Goal: Information Seeking & Learning: Find specific fact

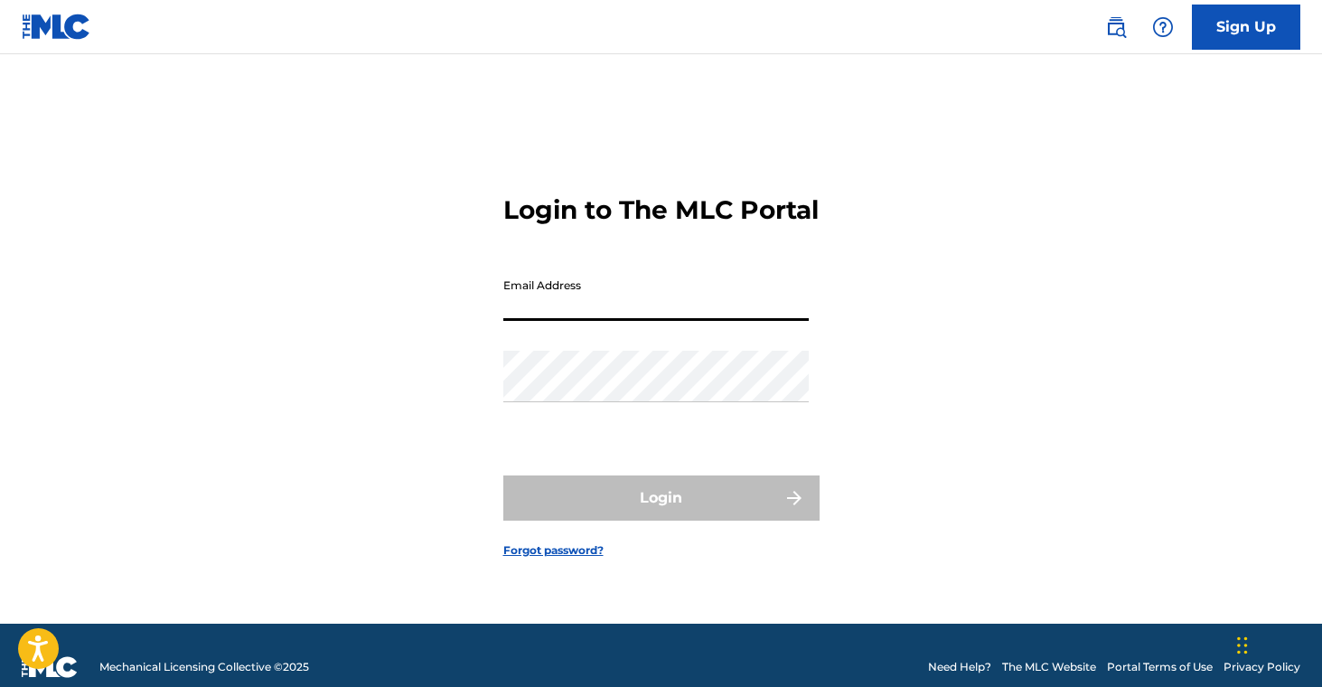
click at [651, 321] on input "Email Address" at bounding box center [655, 294] width 305 height 51
type input "[EMAIL_ADDRESS][DOMAIN_NAME]"
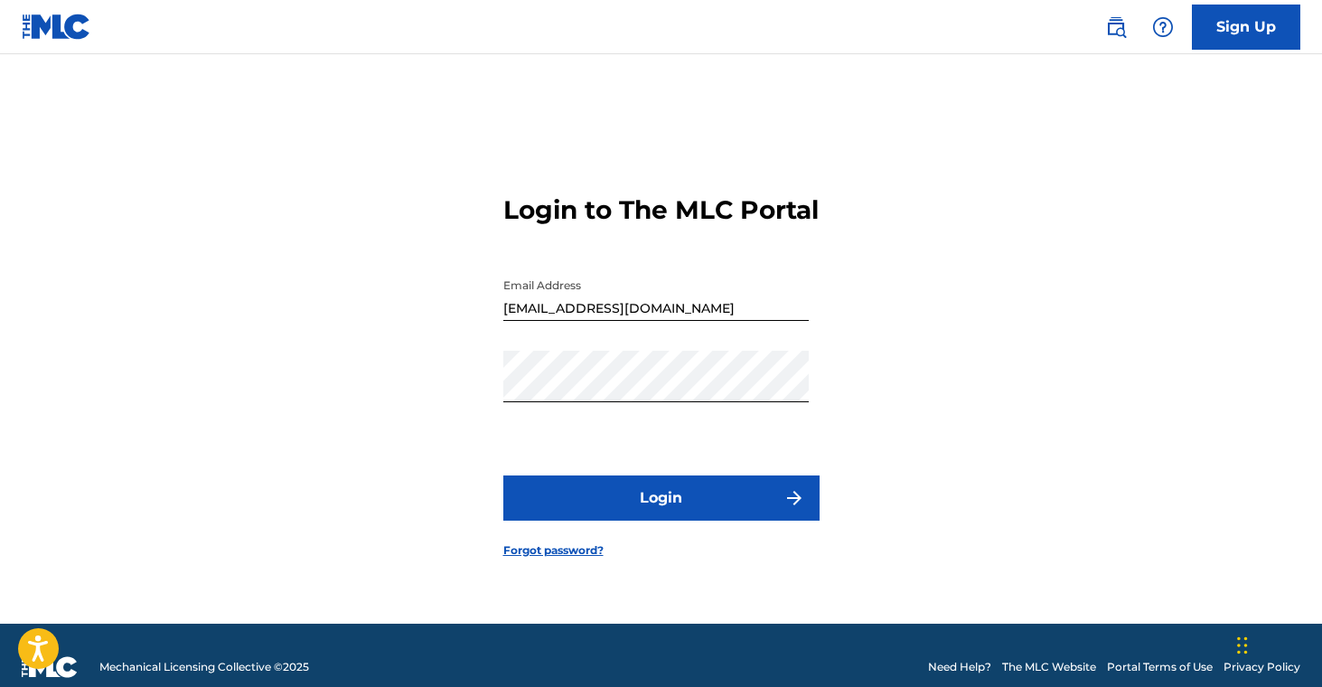
click at [631, 507] on button "Login" at bounding box center [661, 497] width 316 height 45
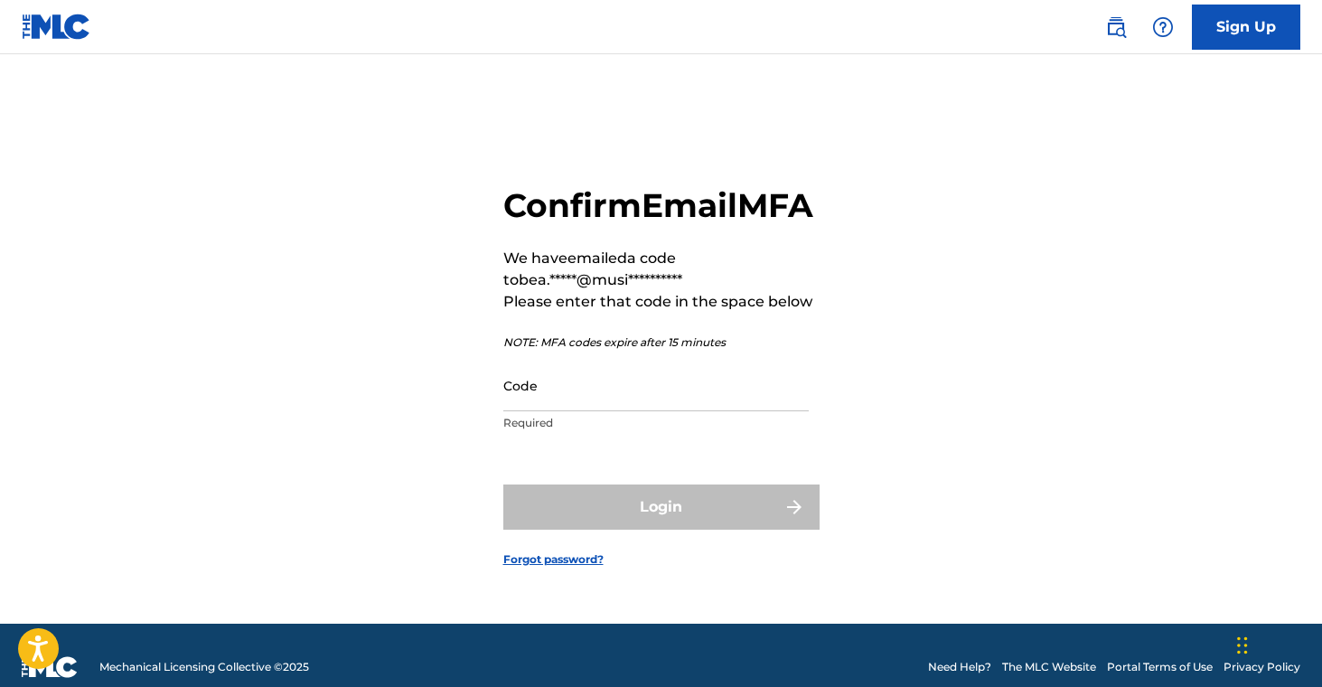
click at [626, 411] on input "Code" at bounding box center [655, 385] width 305 height 51
paste input "895485"
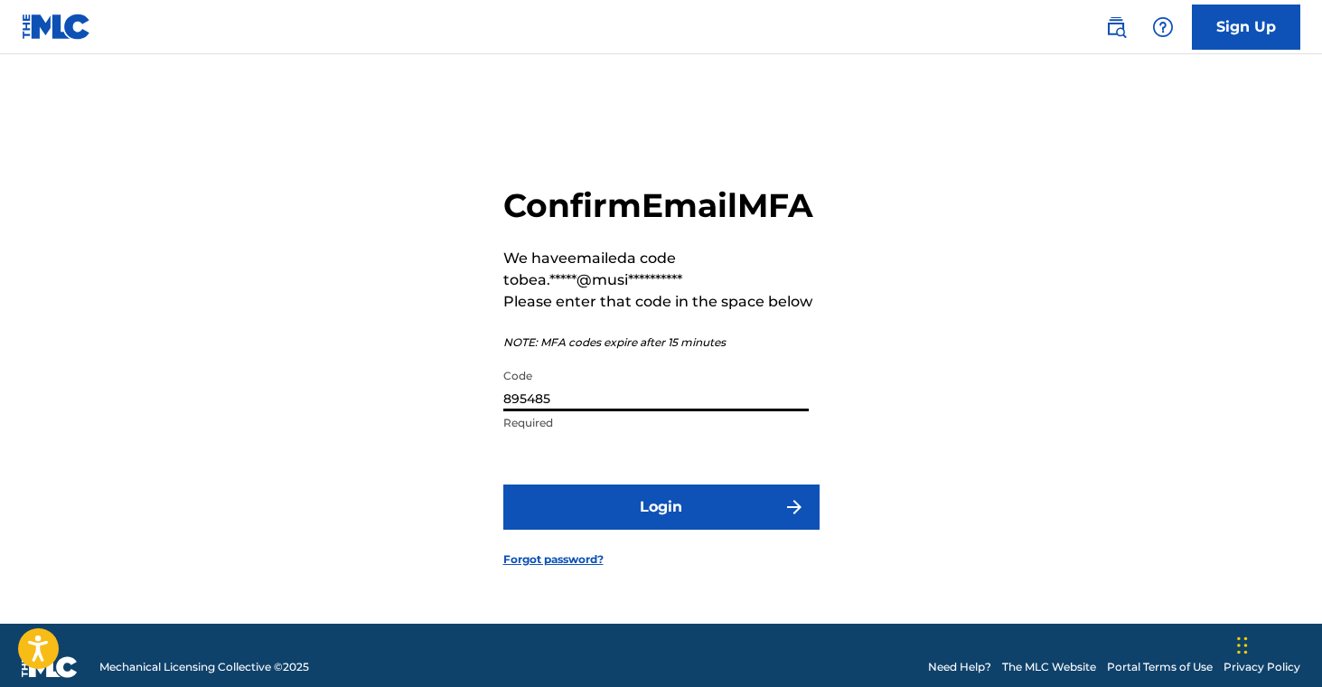
type input "895485"
click at [613, 519] on button "Login" at bounding box center [661, 506] width 316 height 45
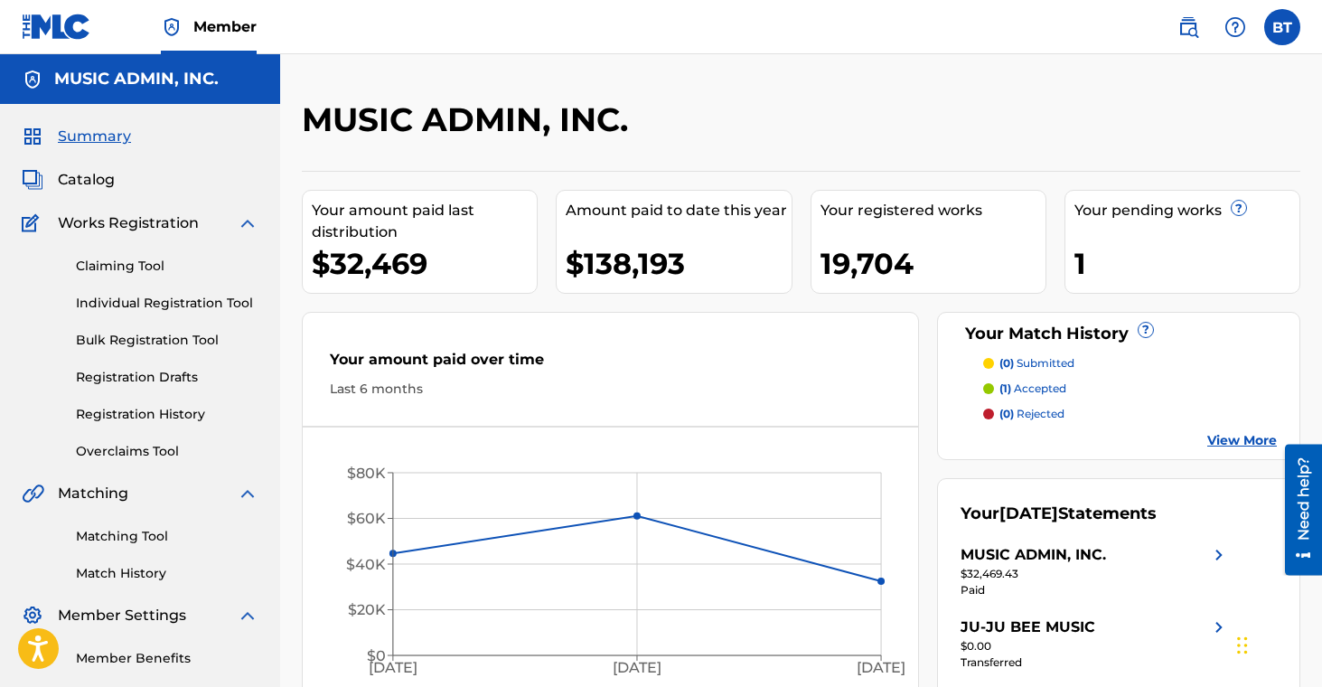
click at [1194, 29] on img at bounding box center [1188, 27] width 22 height 22
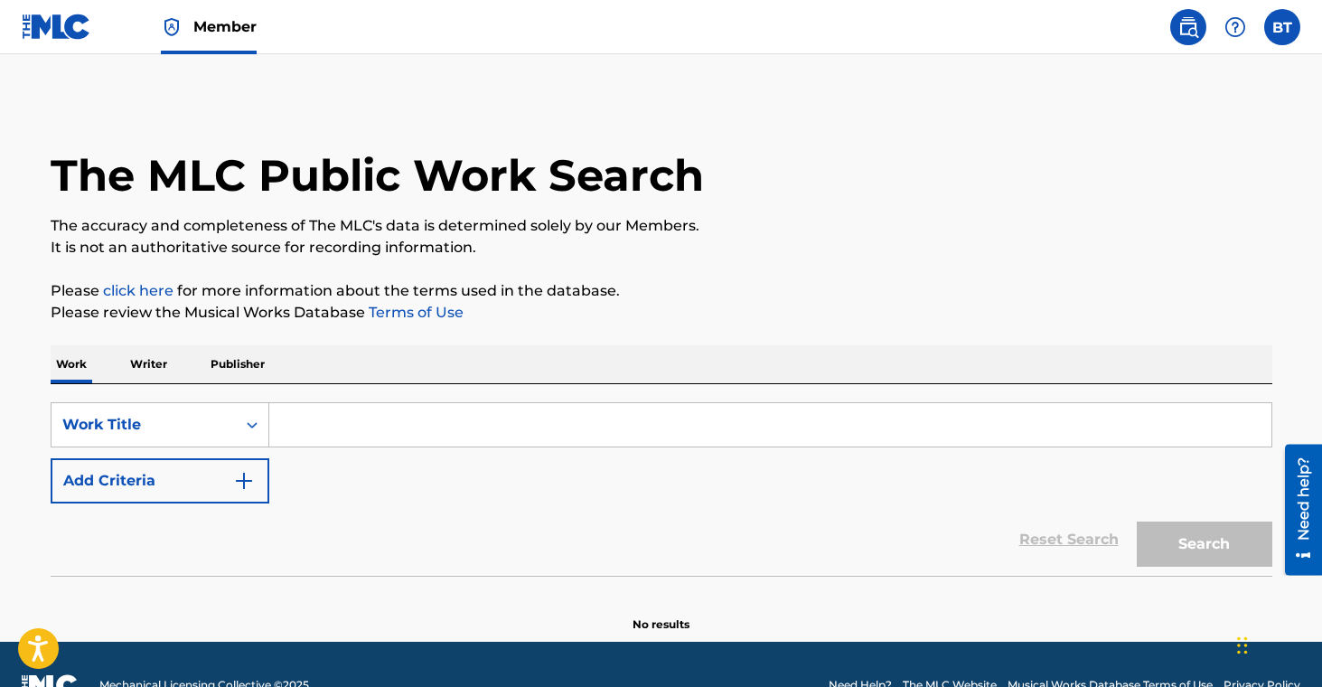
click at [135, 372] on p "Writer" at bounding box center [149, 364] width 48 height 38
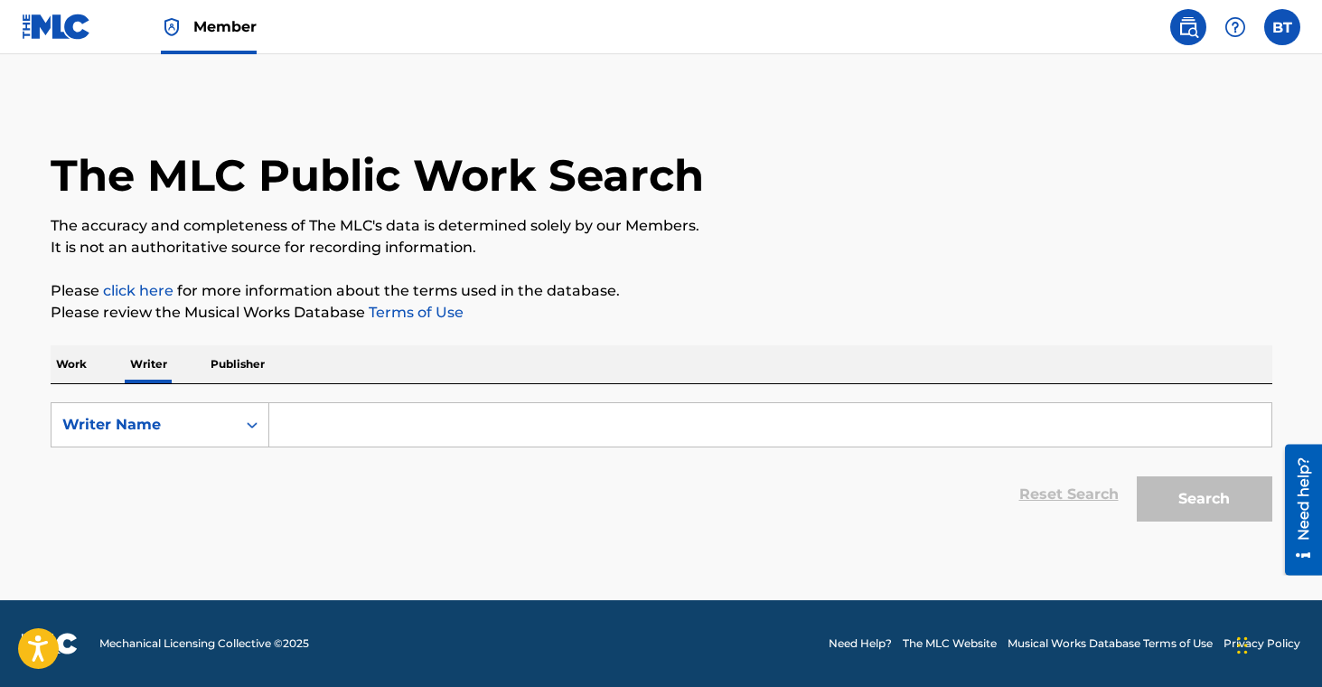
click at [75, 374] on p "Work" at bounding box center [72, 364] width 42 height 38
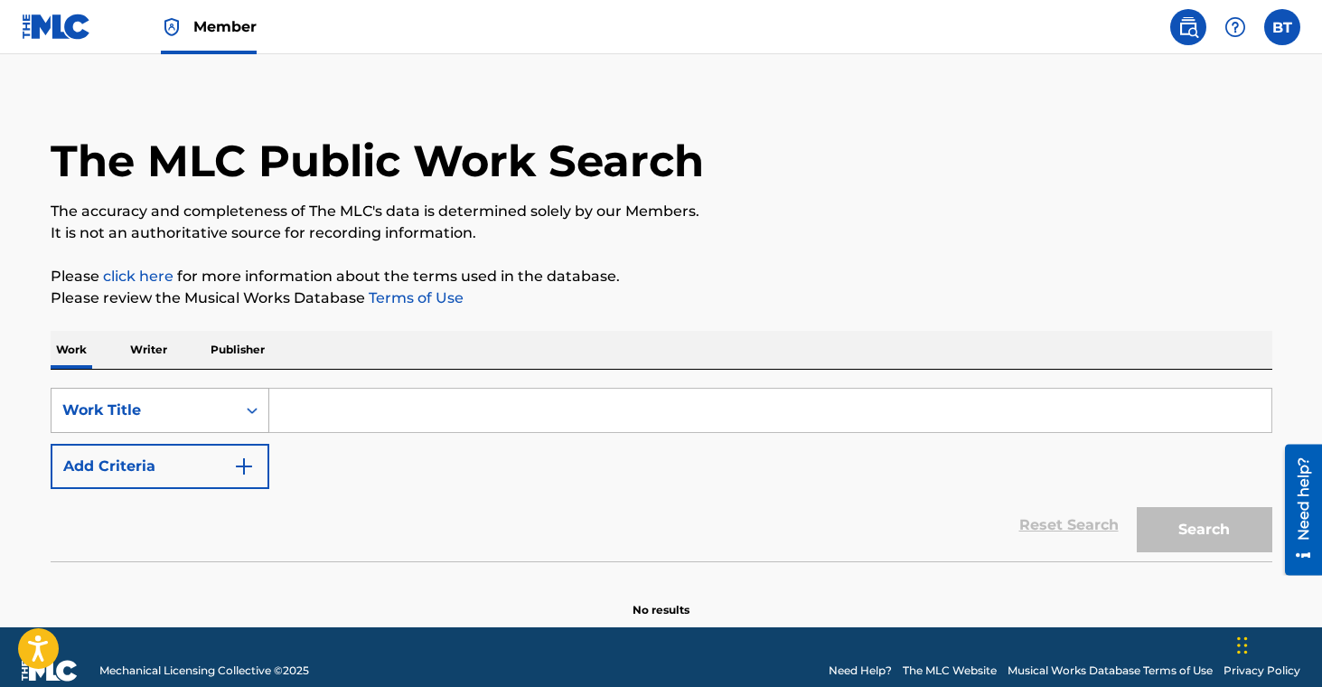
click at [209, 419] on div "Work Title" at bounding box center [143, 410] width 184 height 34
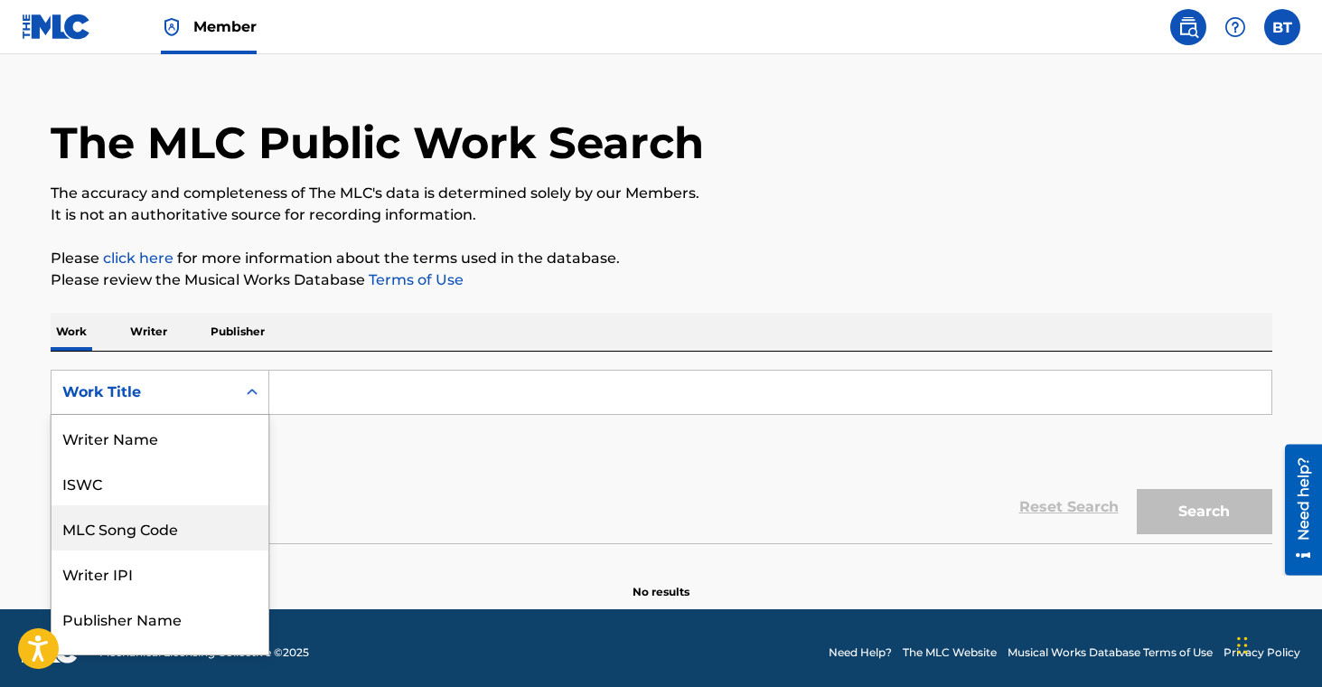
scroll to position [90, 0]
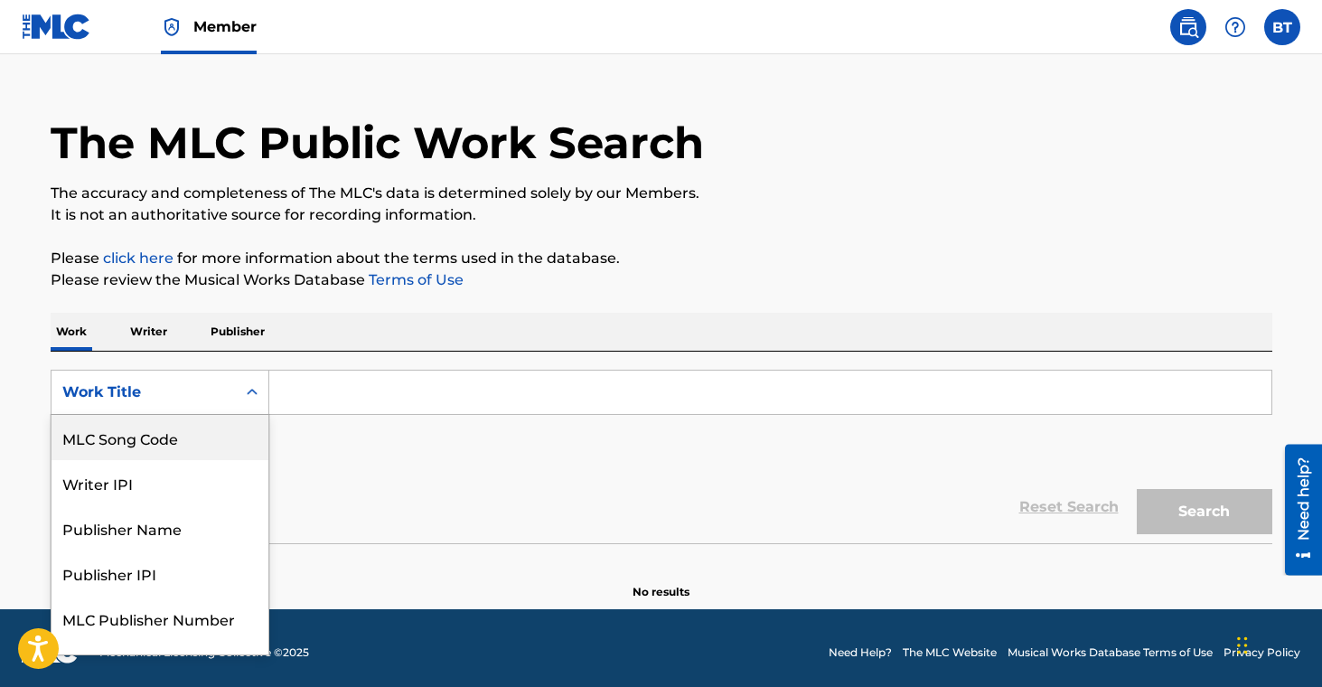
click at [201, 438] on div "MLC Song Code" at bounding box center [159, 437] width 217 height 45
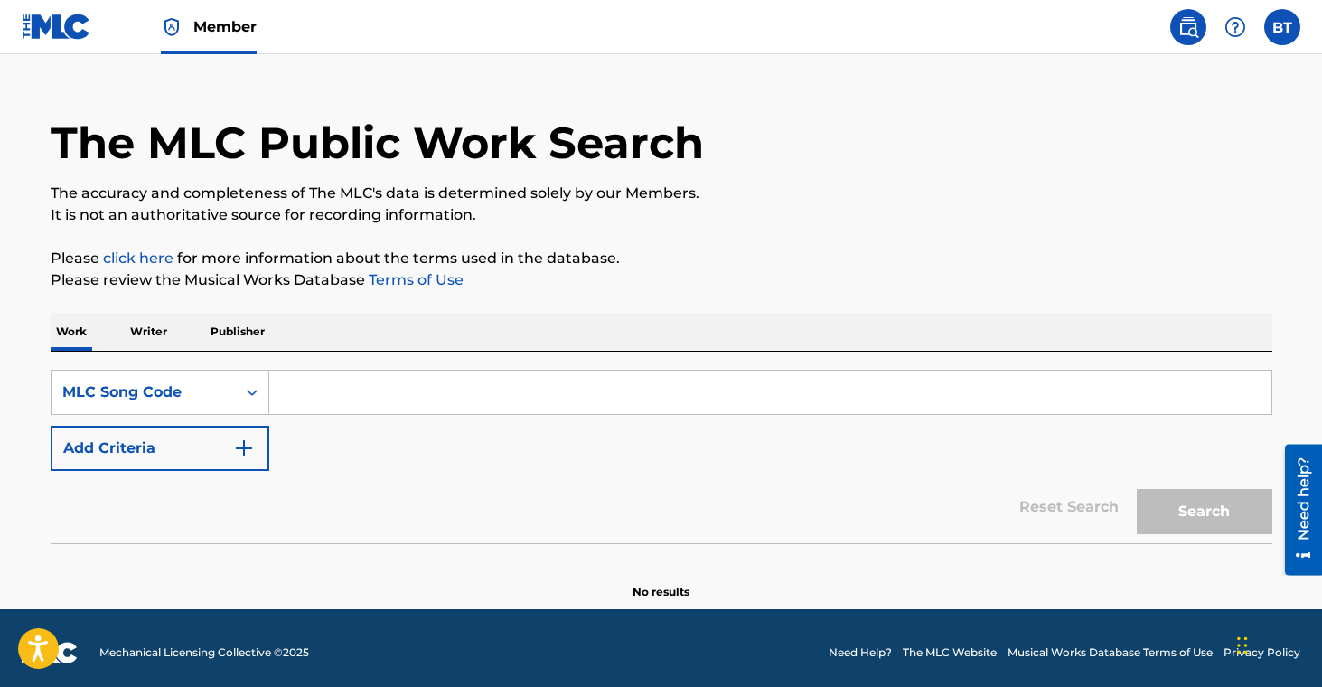
click at [412, 395] on input "Search Form" at bounding box center [770, 391] width 1002 height 43
paste input "IG9LHE"
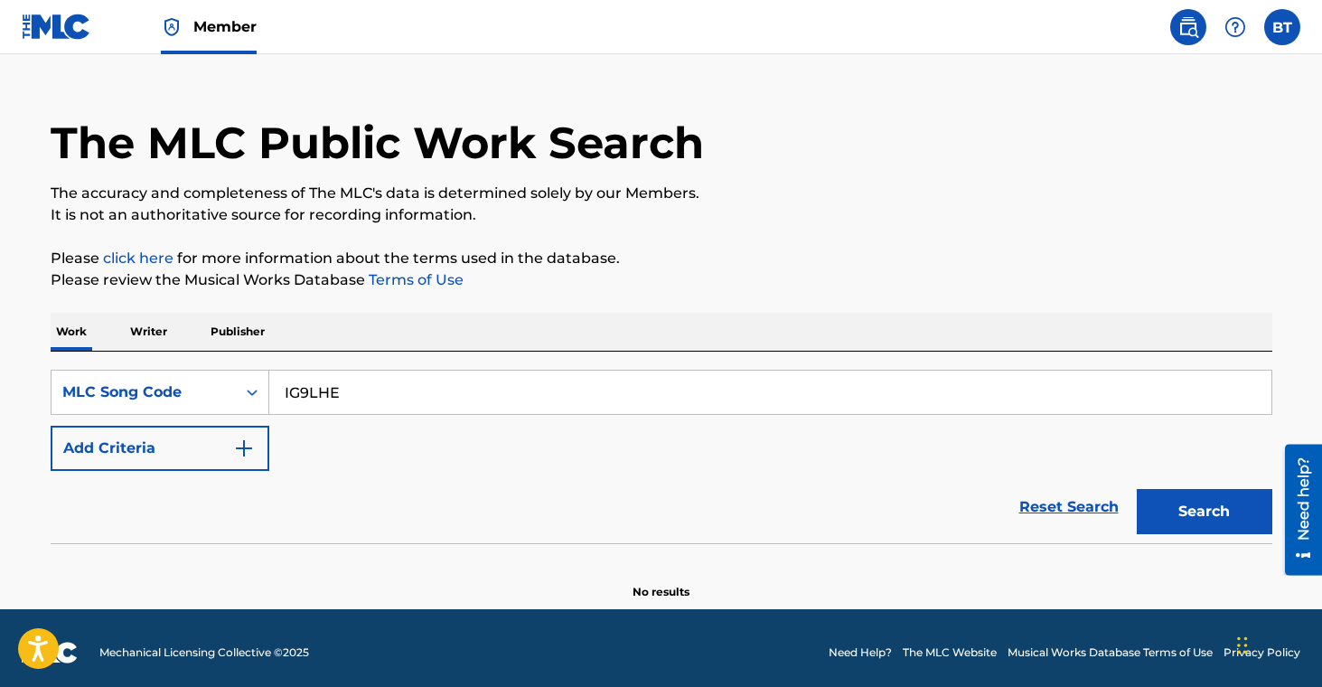
type input "IG9LHE"
click at [1216, 517] on button "Search" at bounding box center [1204, 511] width 136 height 45
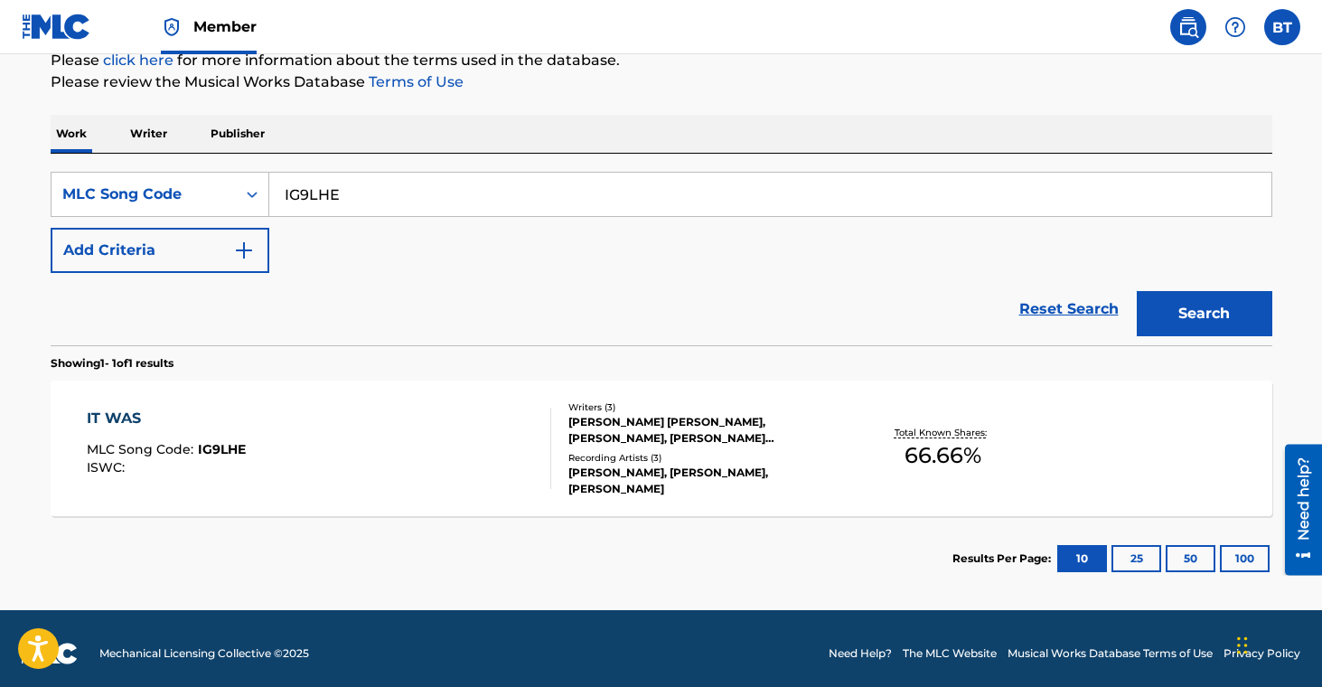
scroll to position [240, 0]
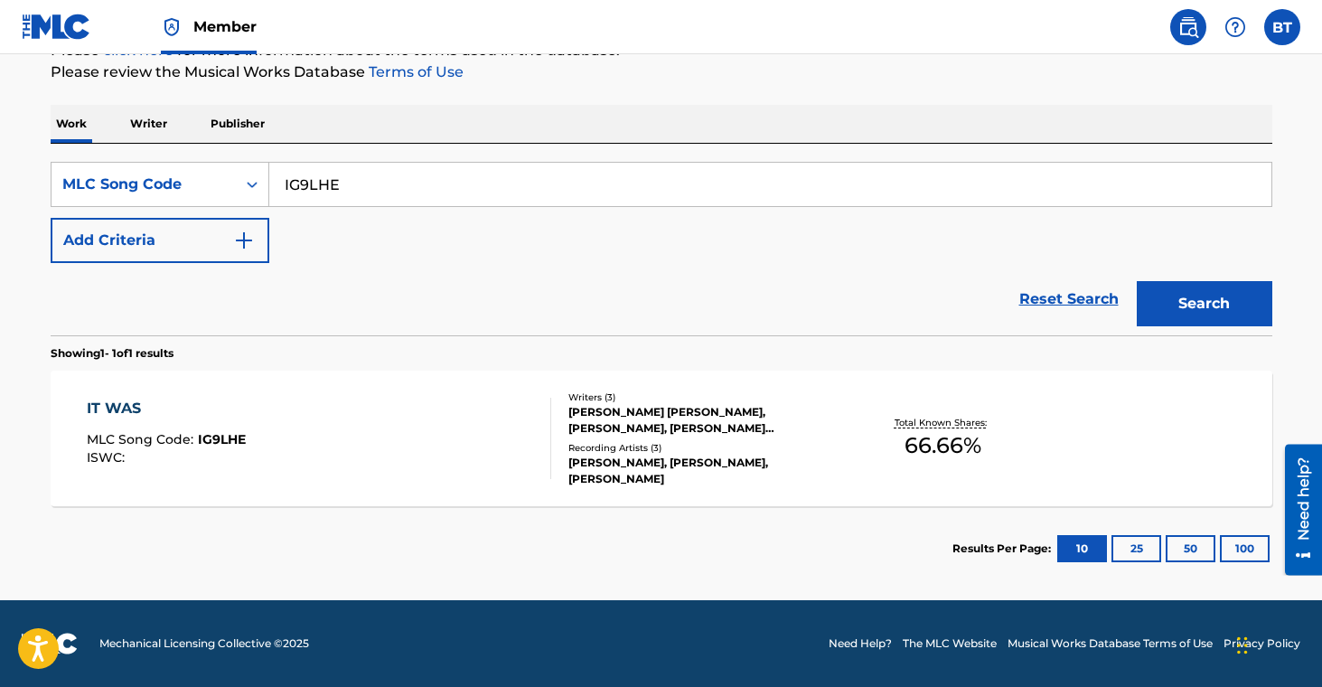
click at [715, 448] on div "Recording Artists ( 3 )" at bounding box center [704, 448] width 273 height 14
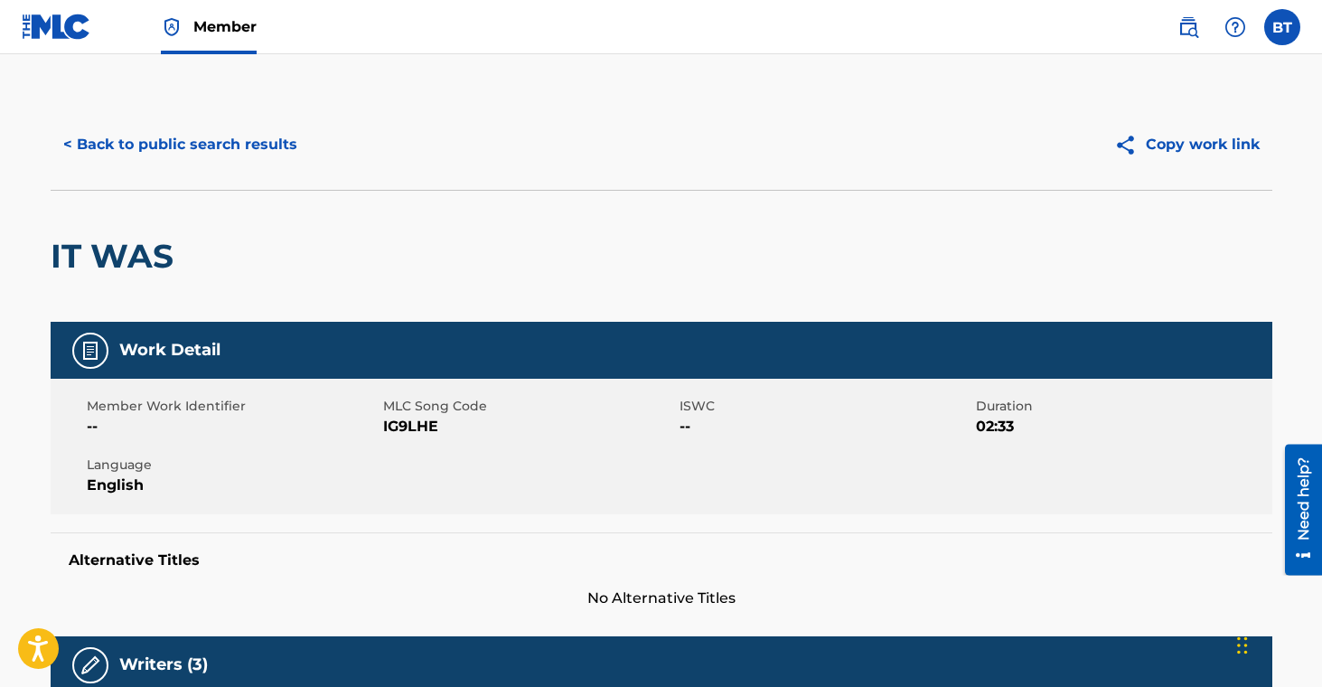
click at [182, 148] on button "< Back to public search results" at bounding box center [180, 144] width 259 height 45
click at [220, 145] on button "< Back to public search results" at bounding box center [180, 144] width 259 height 45
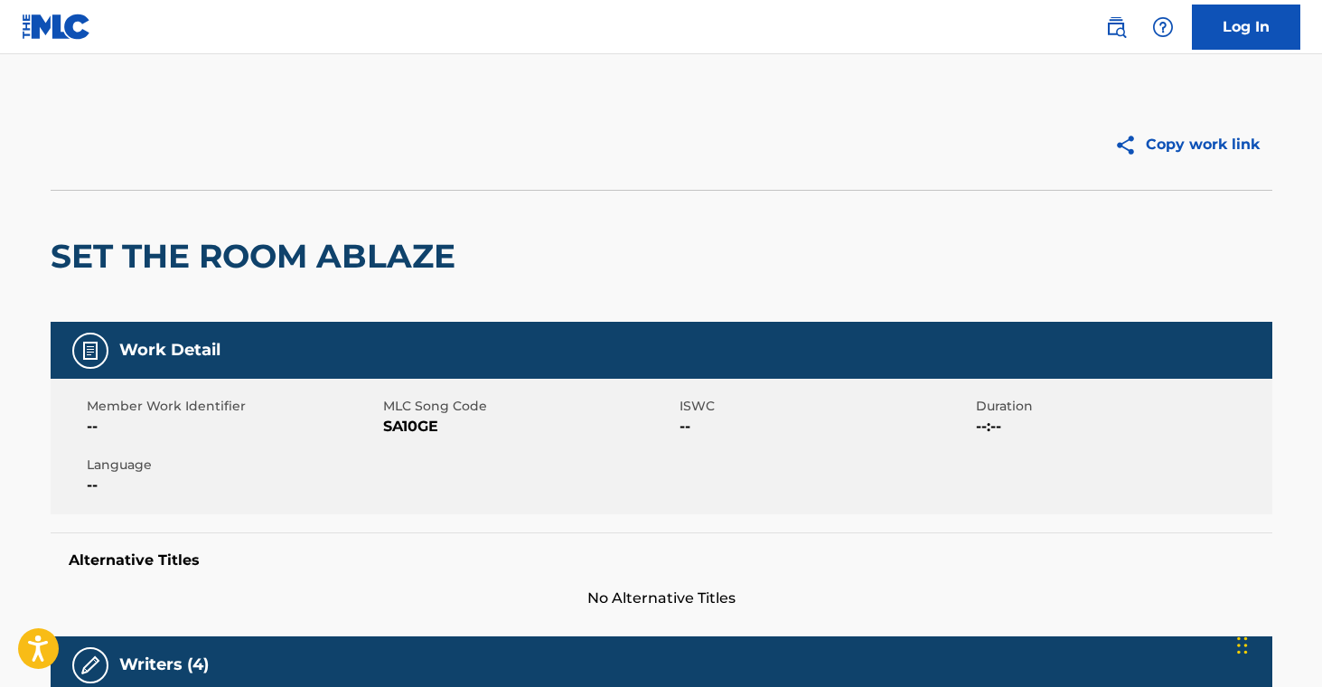
click at [1126, 36] on img at bounding box center [1116, 27] width 22 height 22
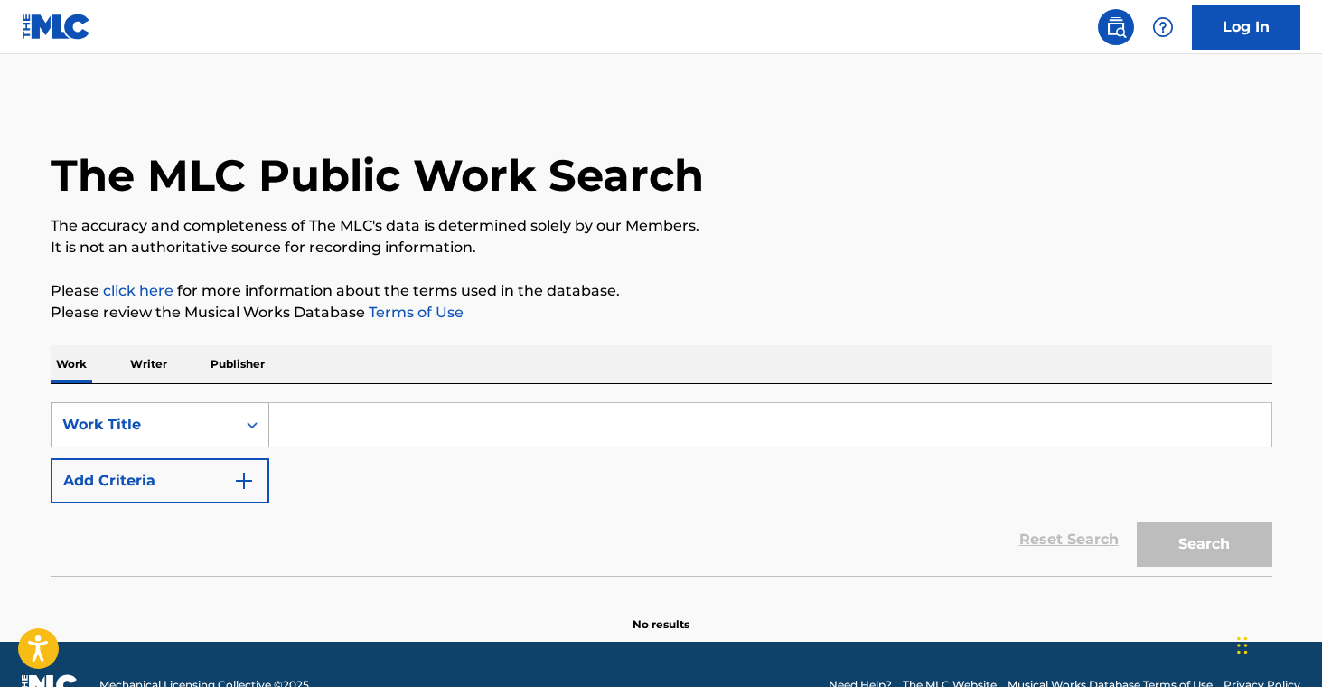
click at [156, 429] on div "Work Title" at bounding box center [160, 424] width 219 height 45
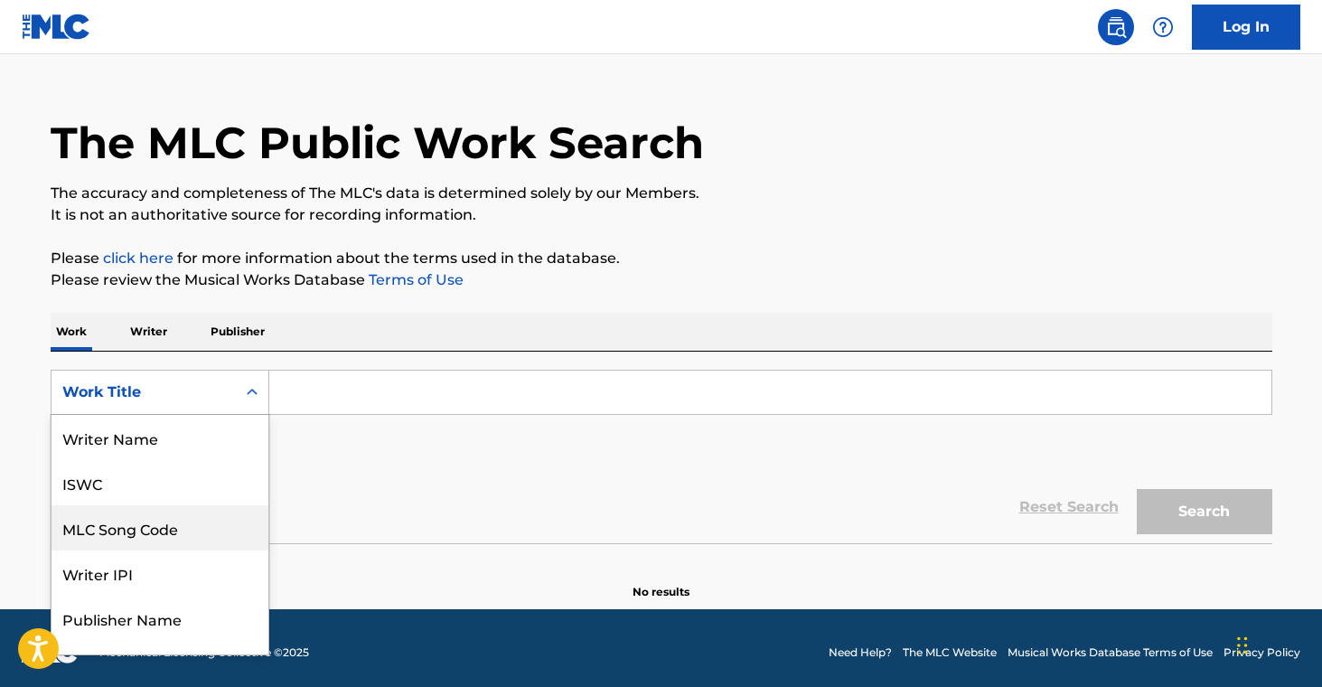
scroll to position [90, 0]
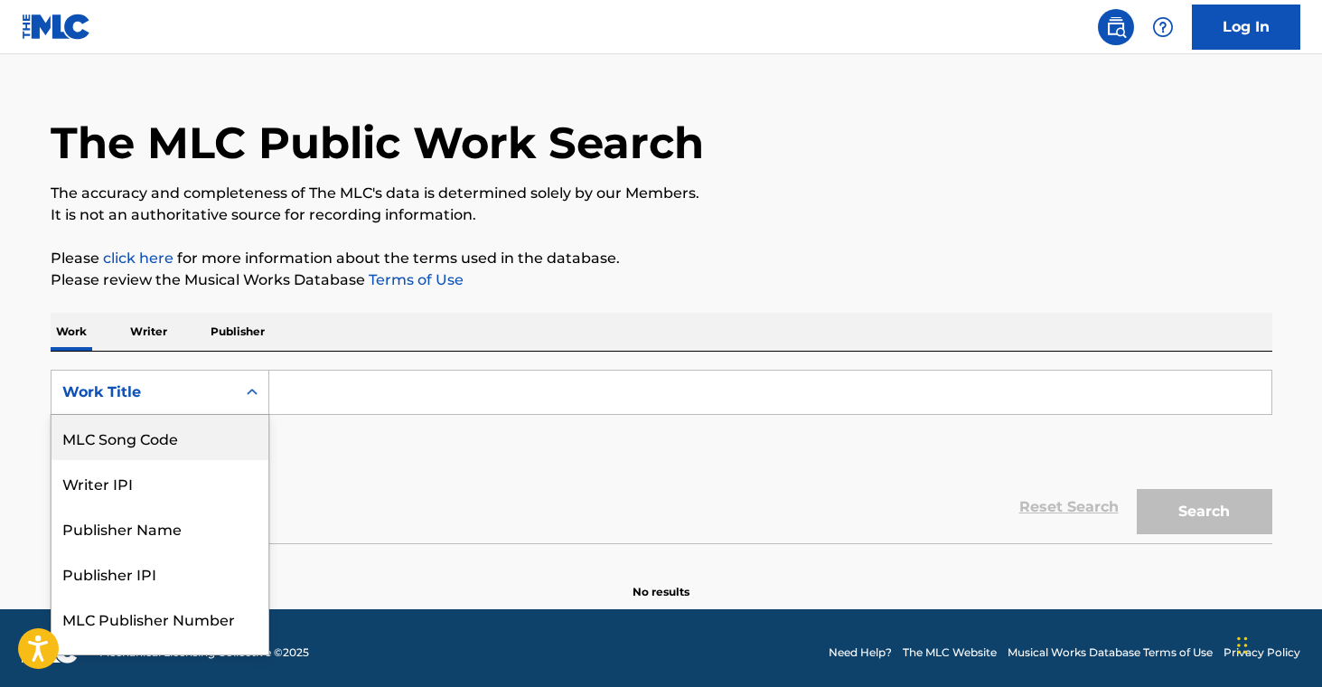
click at [156, 438] on div "MLC Song Code" at bounding box center [159, 437] width 217 height 45
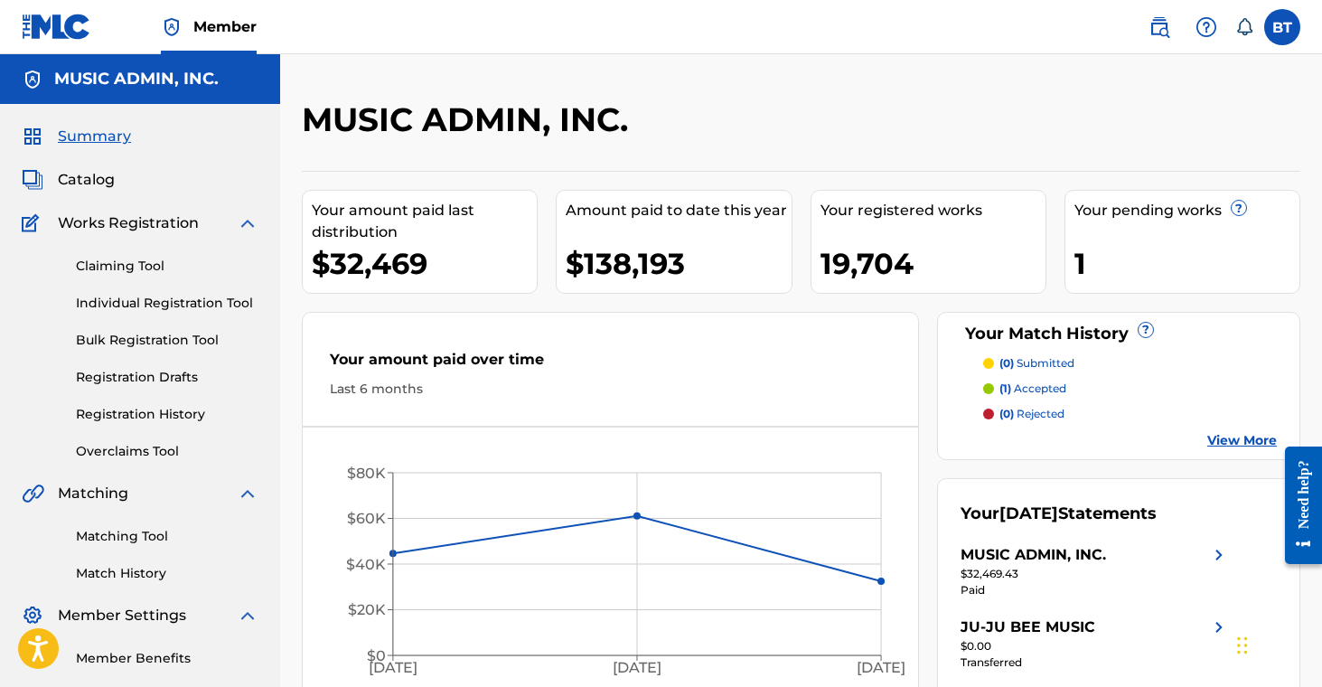
click at [1163, 37] on link at bounding box center [1159, 27] width 36 height 36
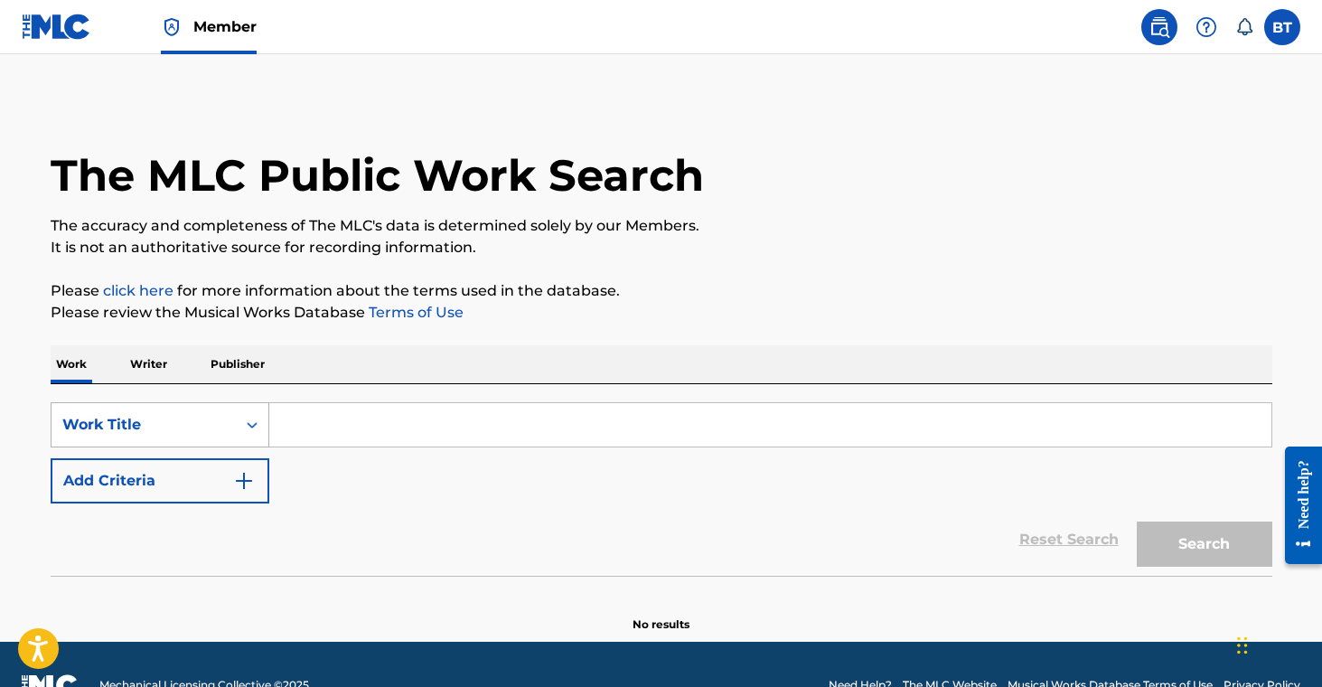
click at [149, 420] on div "Work Title" at bounding box center [160, 424] width 219 height 45
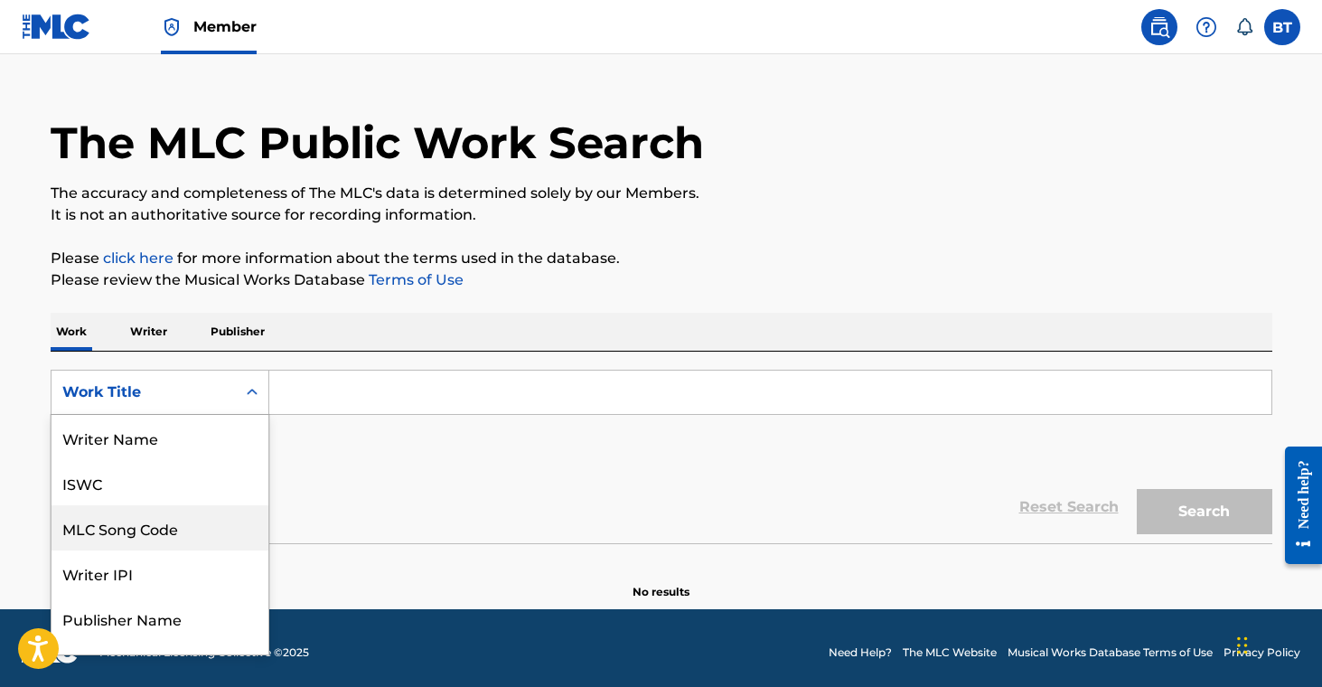
scroll to position [90, 0]
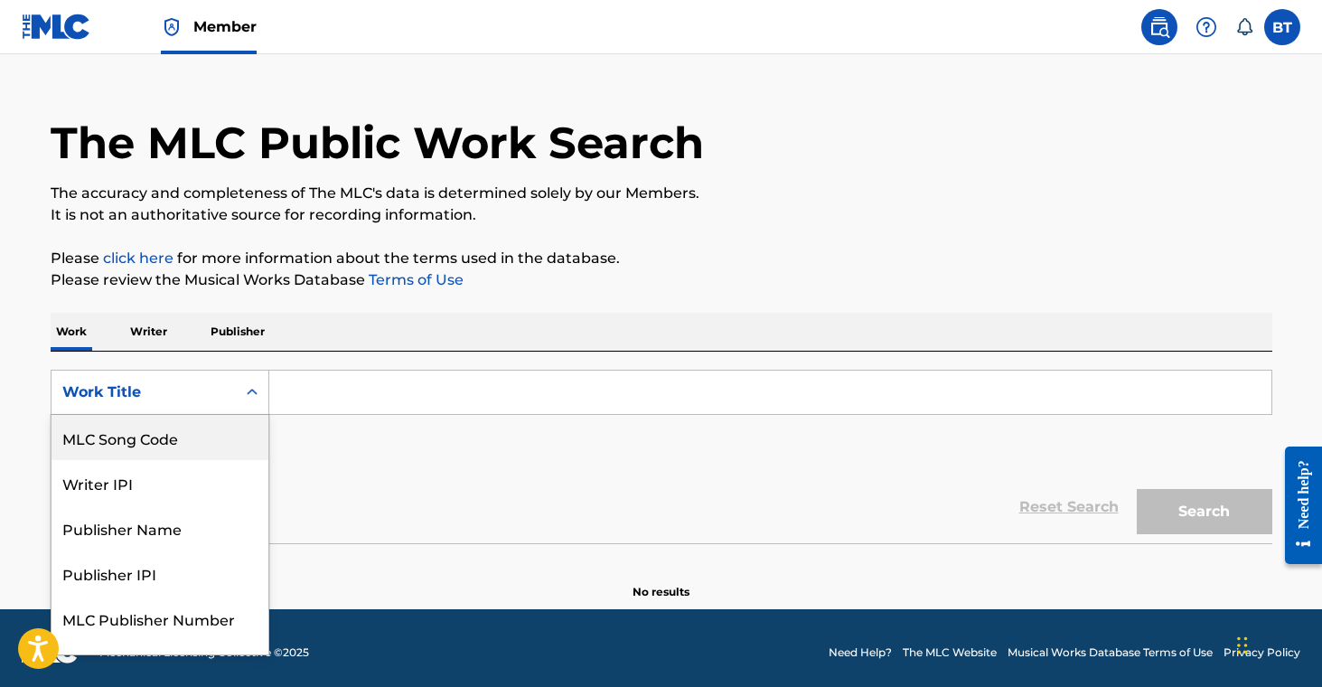
click at [164, 442] on div "MLC Song Code" at bounding box center [159, 437] width 217 height 45
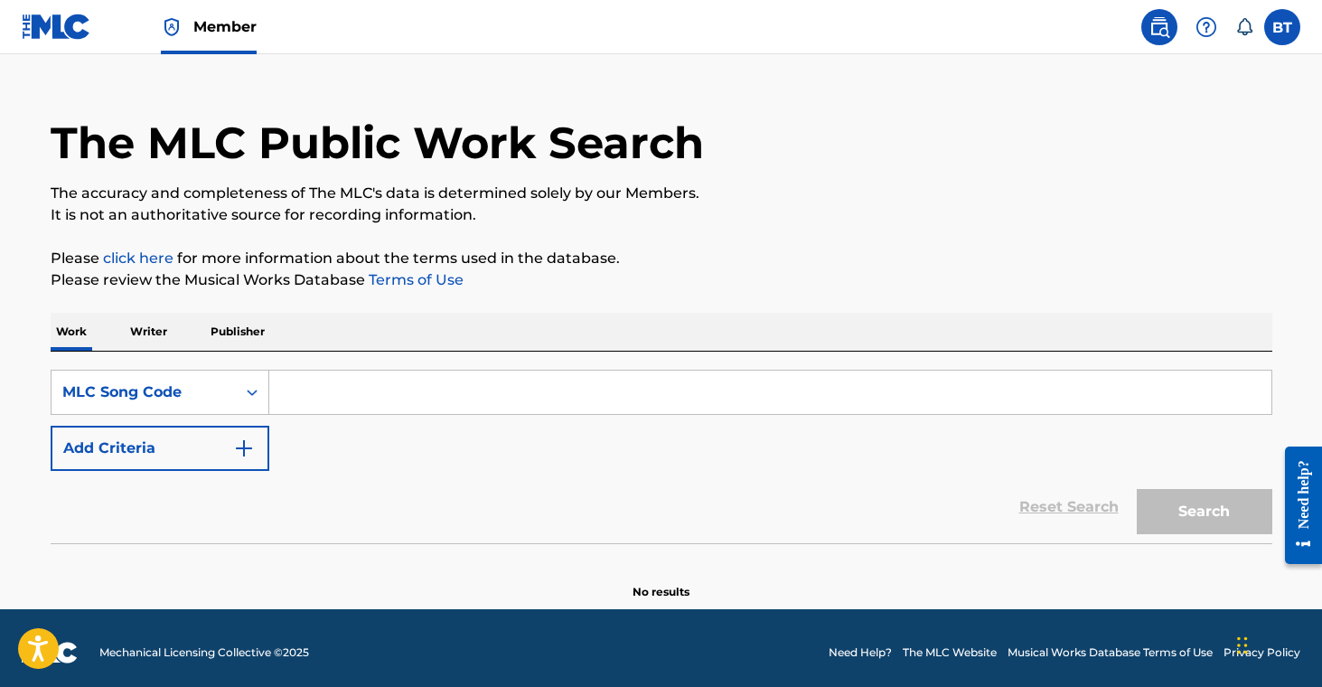
click at [351, 382] on input "Search Form" at bounding box center [770, 391] width 1002 height 43
paste input "BC9XUK"
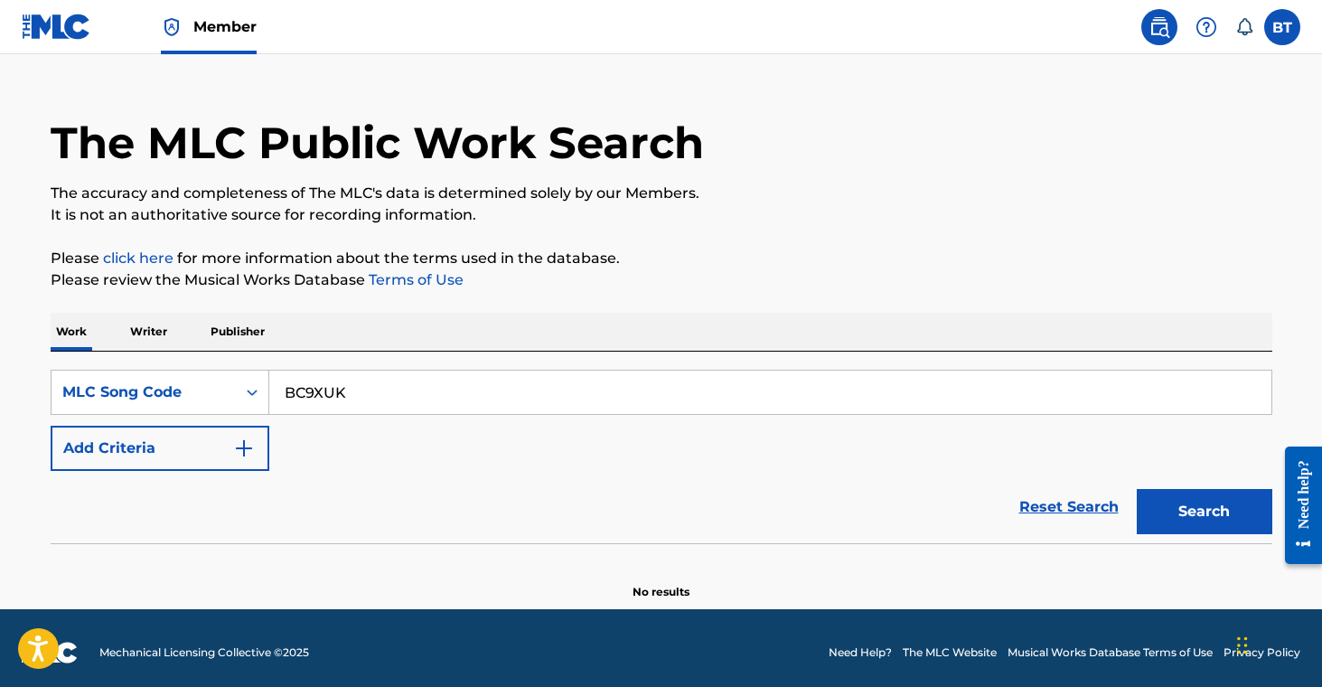
type input "BC9XUK"
click at [1213, 503] on button "Search" at bounding box center [1204, 511] width 136 height 45
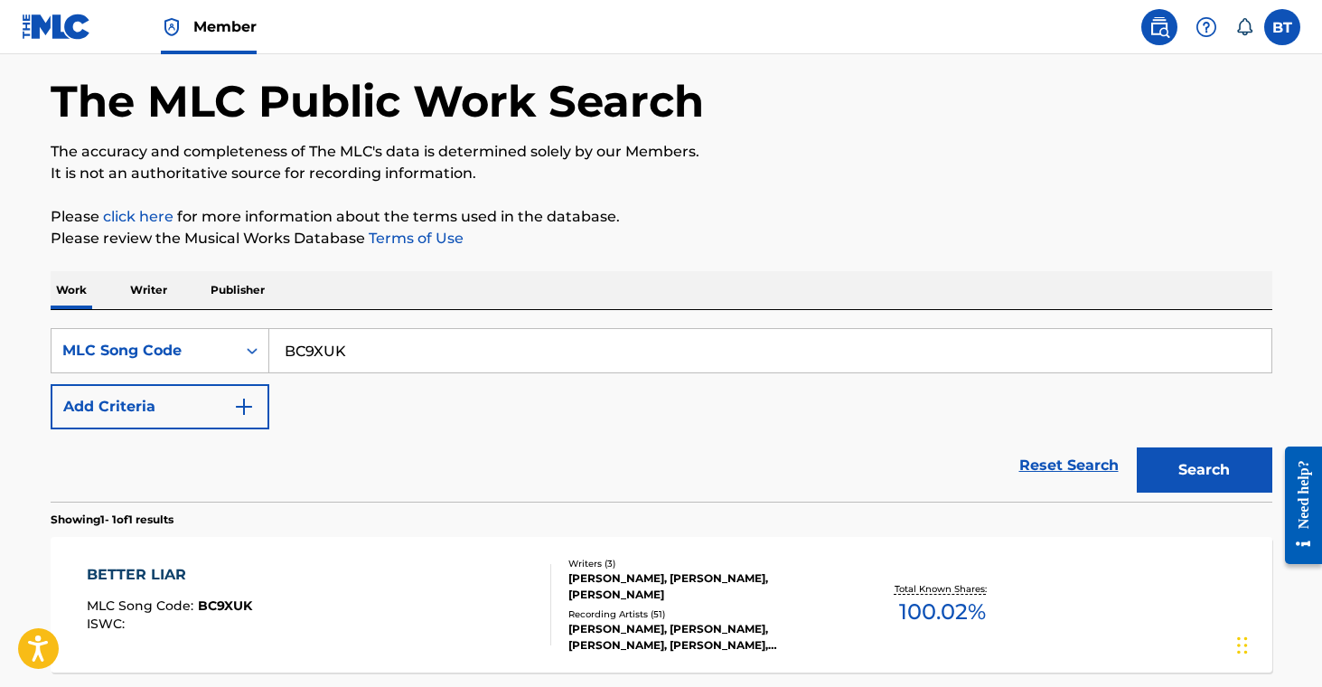
scroll to position [76, 0]
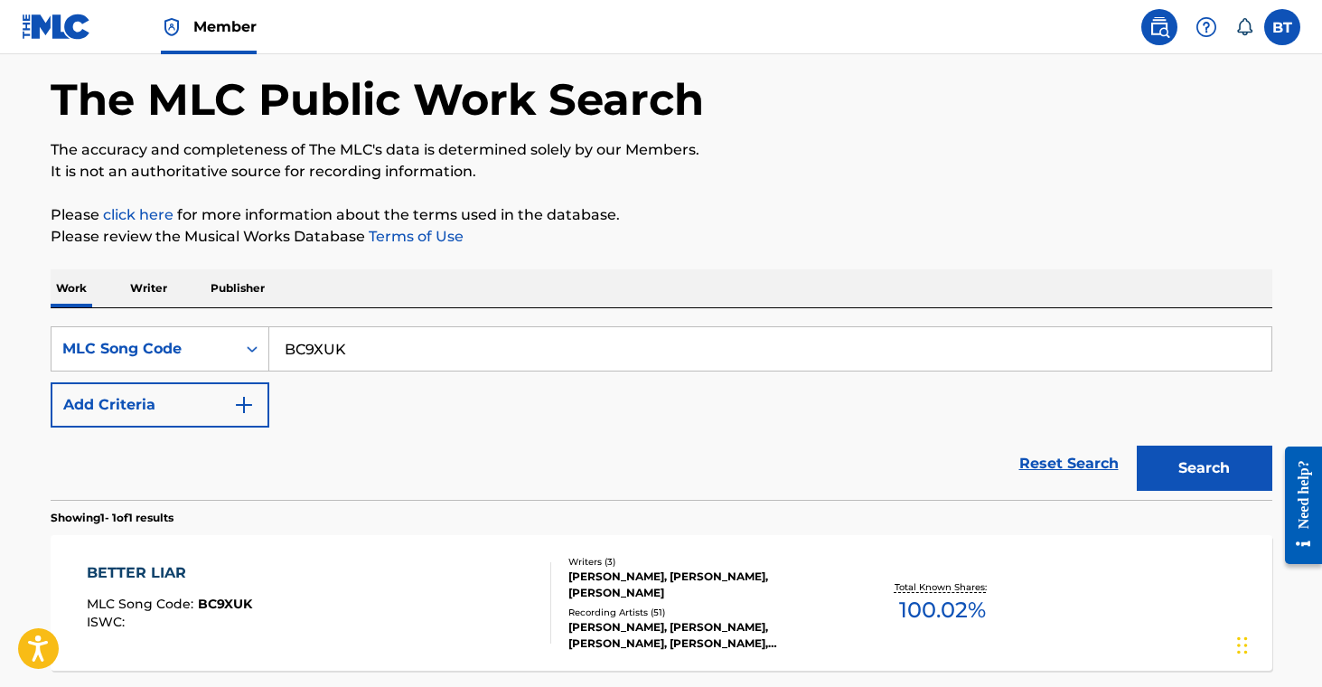
click at [642, 602] on div "Writers ( 3 ) JULIA COLE, PAVEL DOVGALYUK, FRED WILHELM Recording Artists ( 51 …" at bounding box center [696, 603] width 290 height 97
